Goal: Task Accomplishment & Management: Manage account settings

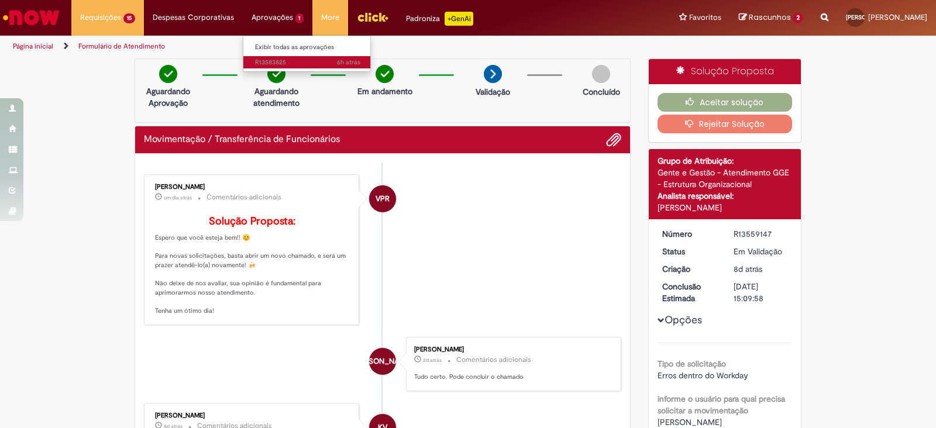
click at [278, 66] on span "6h atrás 6 horas atrás R13583825" at bounding box center [307, 62] width 105 height 9
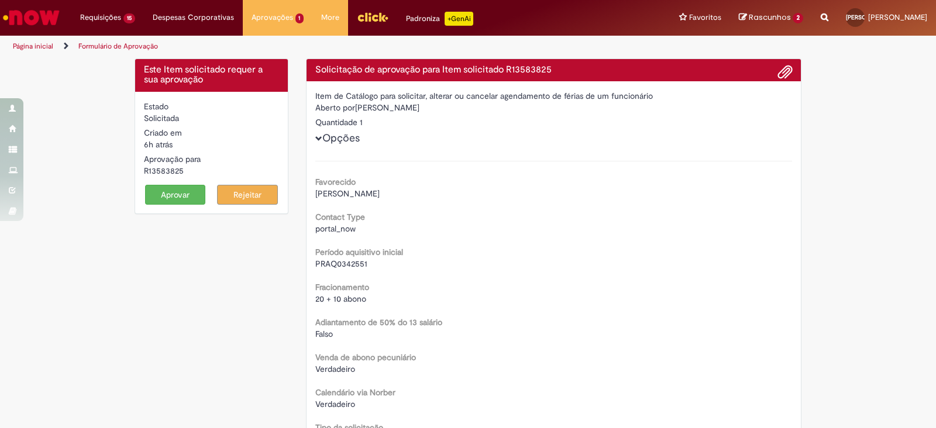
click at [250, 199] on button "Rejeitar" at bounding box center [247, 195] width 61 height 20
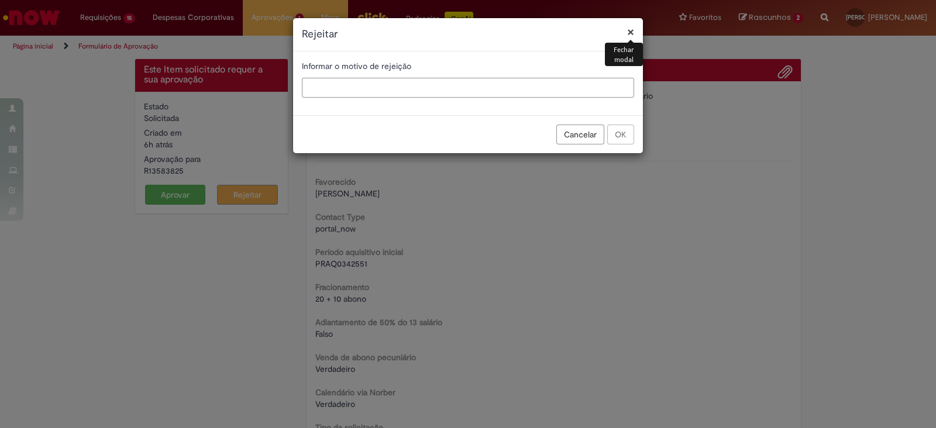
click at [529, 91] on input "text" at bounding box center [468, 88] width 332 height 20
type input "**********"
click at [615, 133] on button "OK" at bounding box center [620, 135] width 27 height 20
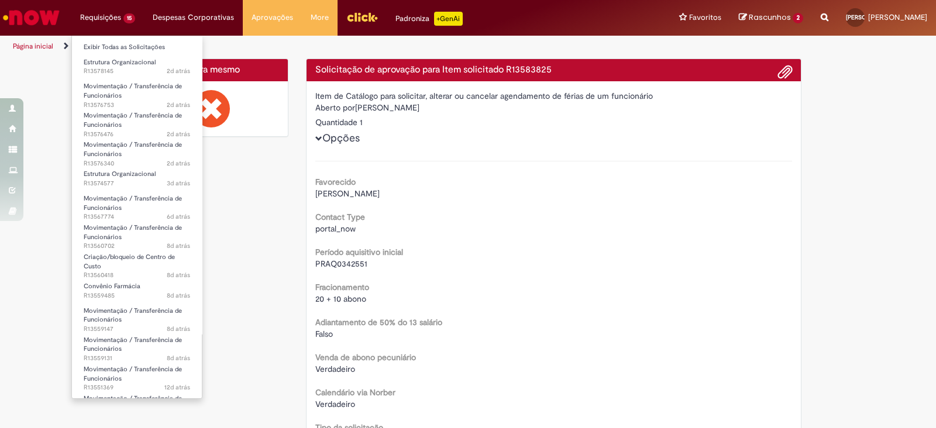
click at [123, 54] on li "Estrutura Organizacional 2d atrás 2 dias atrás R13578145" at bounding box center [137, 66] width 130 height 24
click at [126, 46] on link "Exibir Todas as Solicitações" at bounding box center [137, 47] width 130 height 13
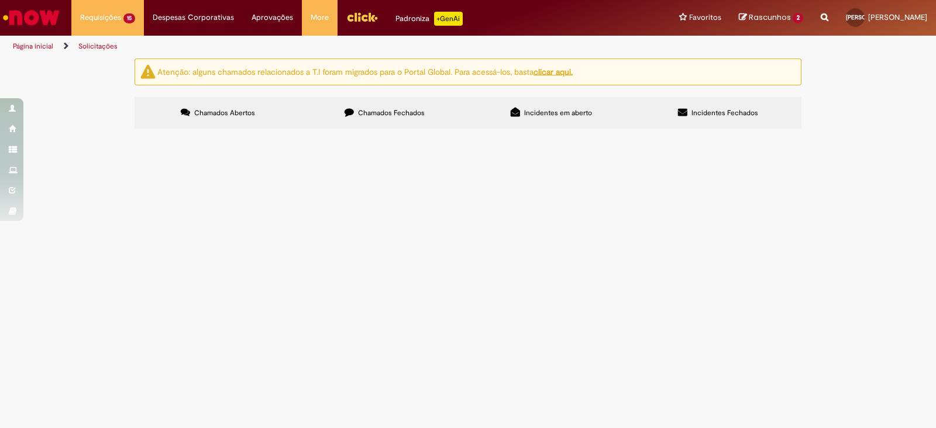
scroll to position [439, 0]
click at [0, 0] on span "Bom dia, Preciso fazer o ajuste de estrutura do funcionário. Apenas ajuste de C…" at bounding box center [0, 0] width 0 height 0
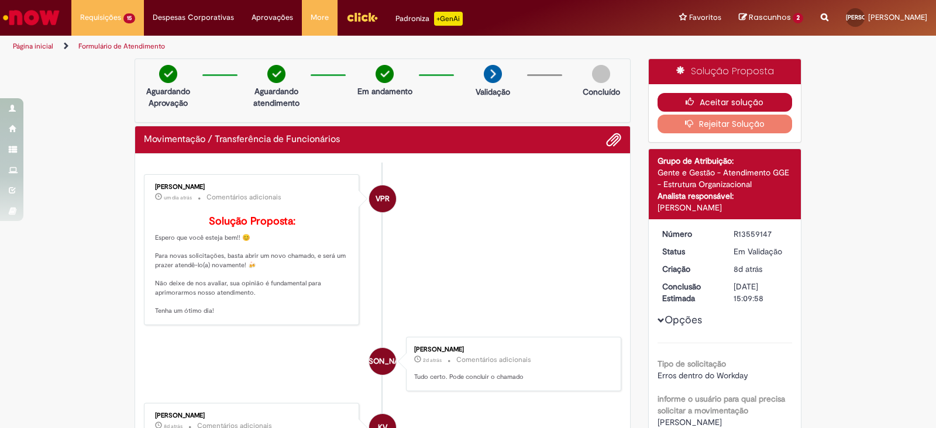
click at [666, 101] on button "Aceitar solução" at bounding box center [725, 102] width 135 height 19
